Goal: Information Seeking & Learning: Learn about a topic

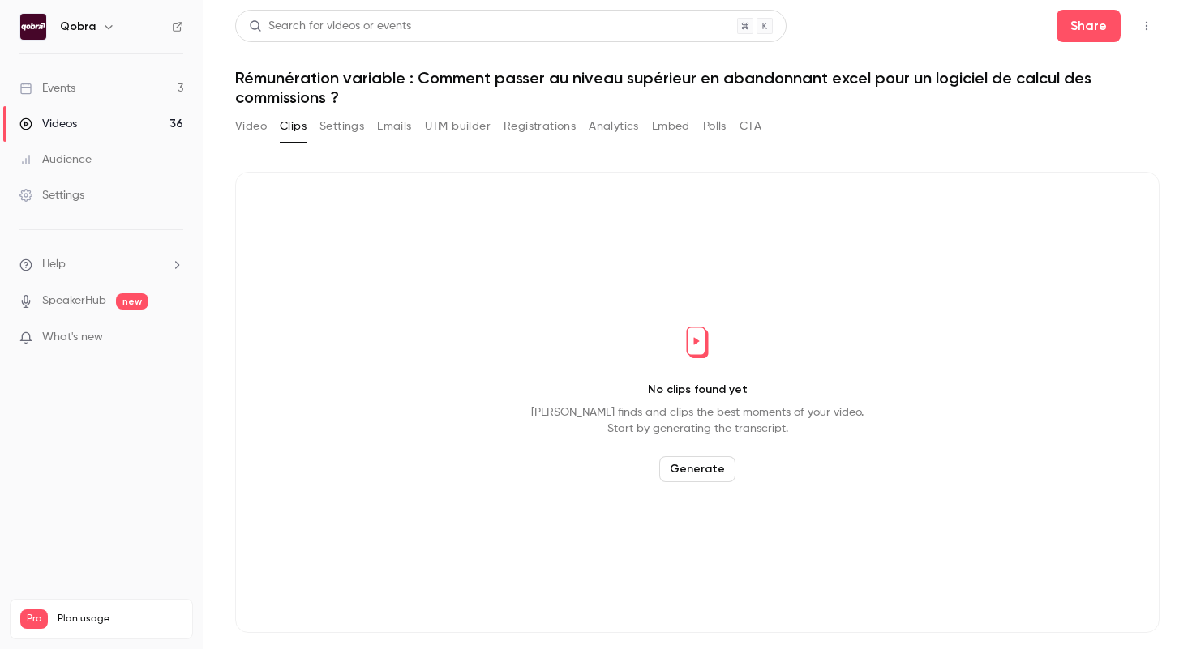
click at [168, 84] on link "Events 3" at bounding box center [101, 89] width 203 height 36
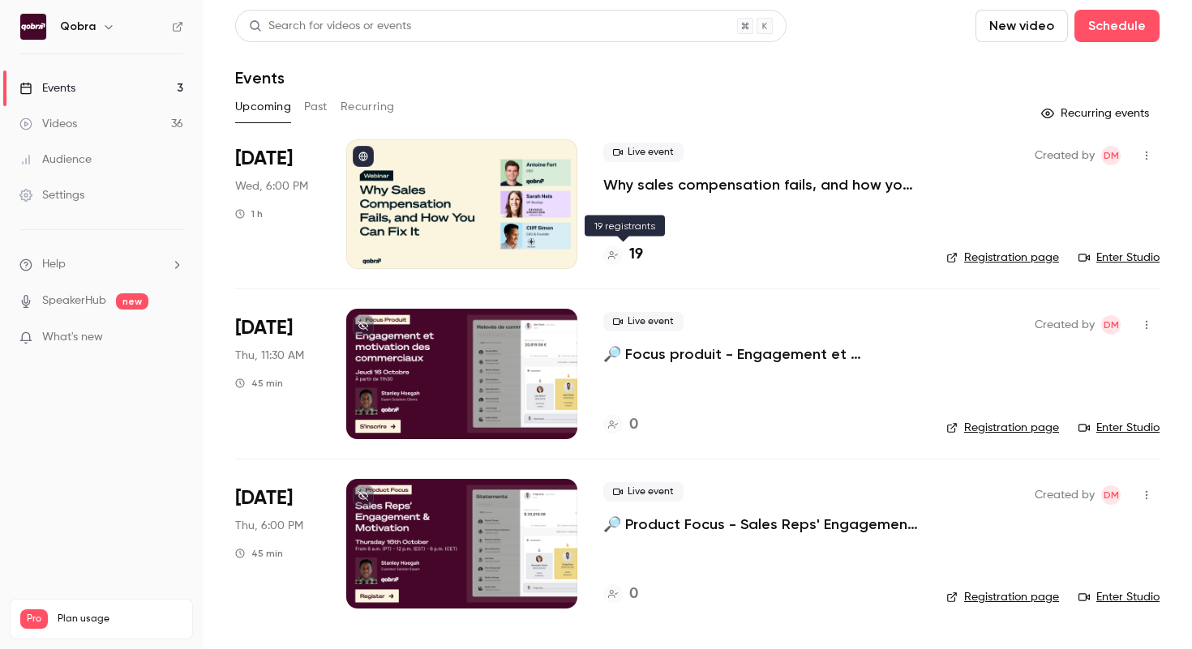
click at [638, 251] on h4 "19" at bounding box center [636, 255] width 14 height 22
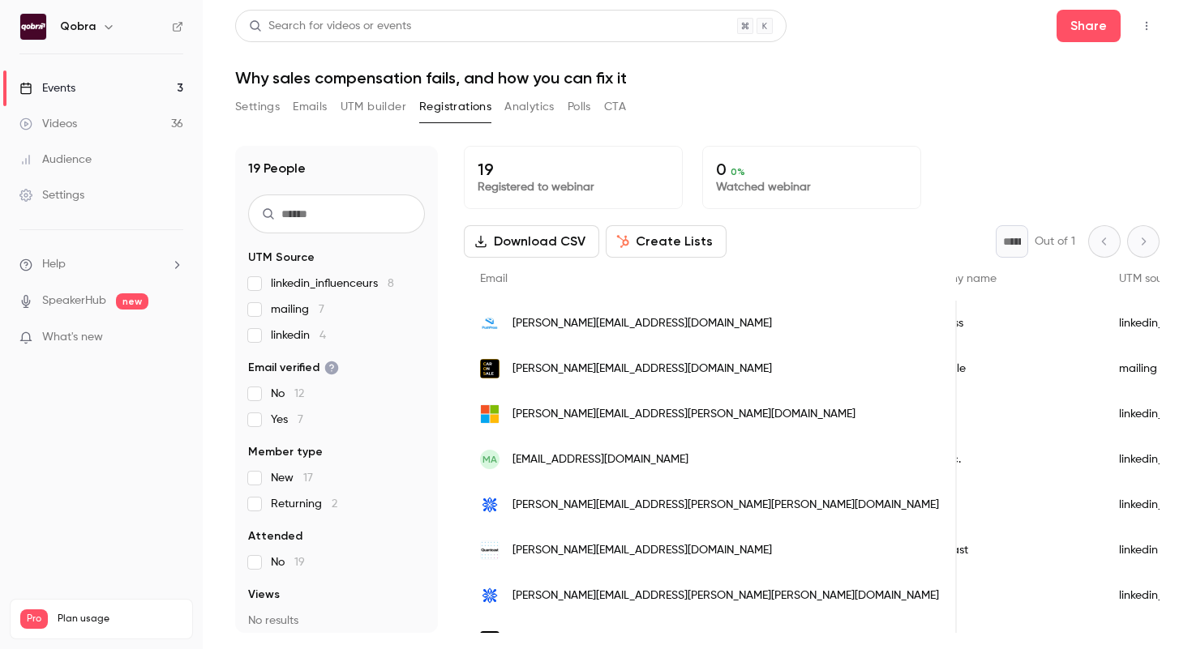
scroll to position [0, 590]
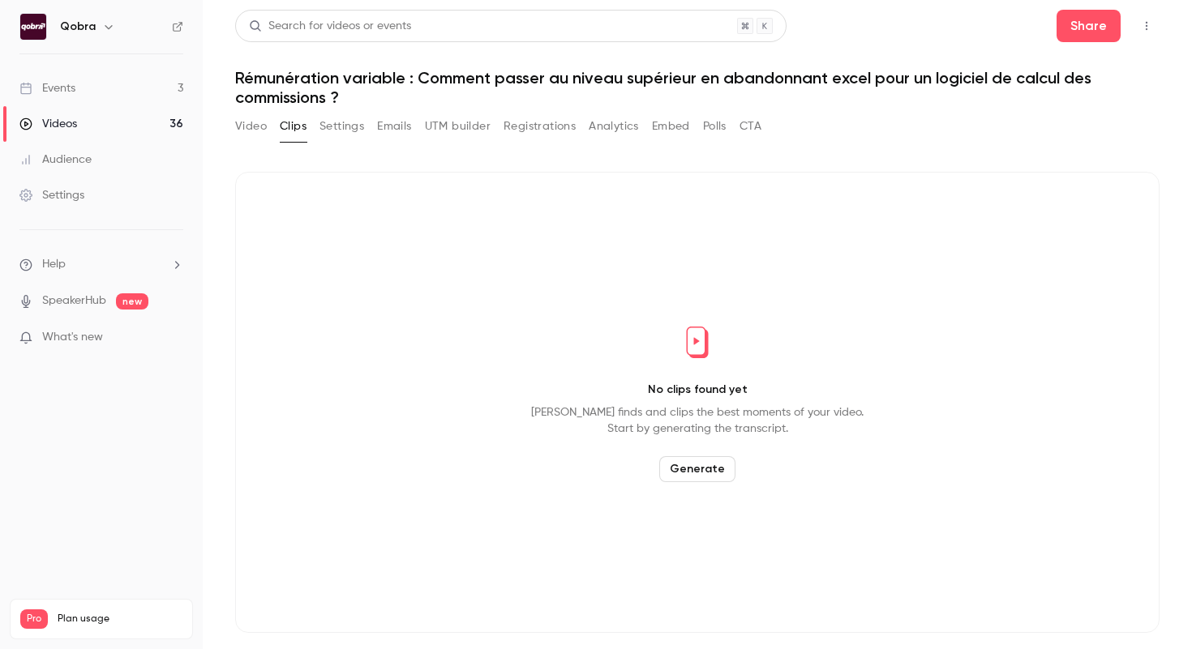
click at [148, 98] on link "Events 3" at bounding box center [101, 89] width 203 height 36
click at [138, 124] on link "Videos 36" at bounding box center [101, 124] width 203 height 36
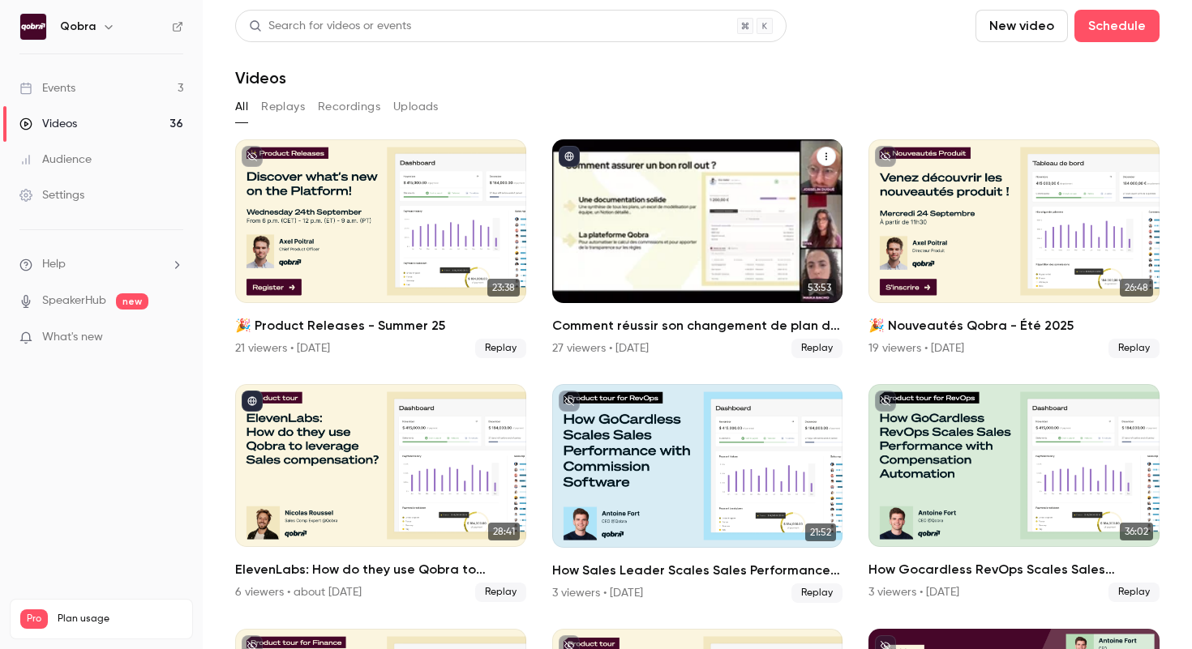
click at [718, 332] on h2 "Comment réussir son changement de plan de commissionnement ?" at bounding box center [697, 325] width 291 height 19
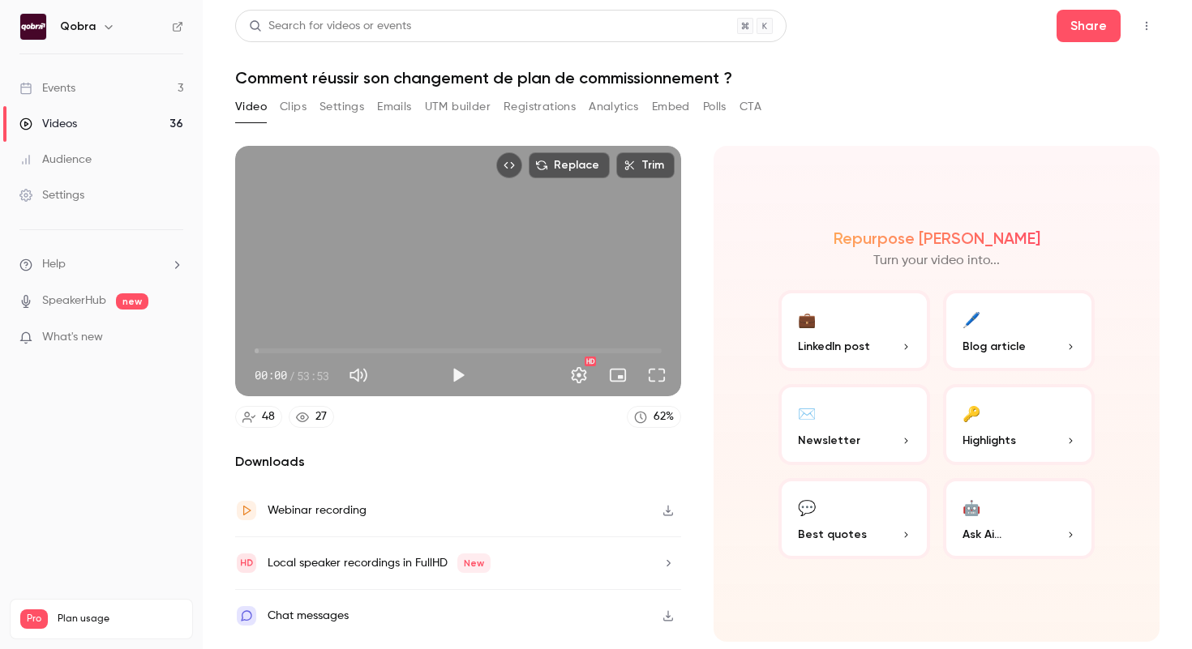
click at [592, 110] on button "Analytics" at bounding box center [614, 107] width 50 height 26
